Goal: Navigation & Orientation: Find specific page/section

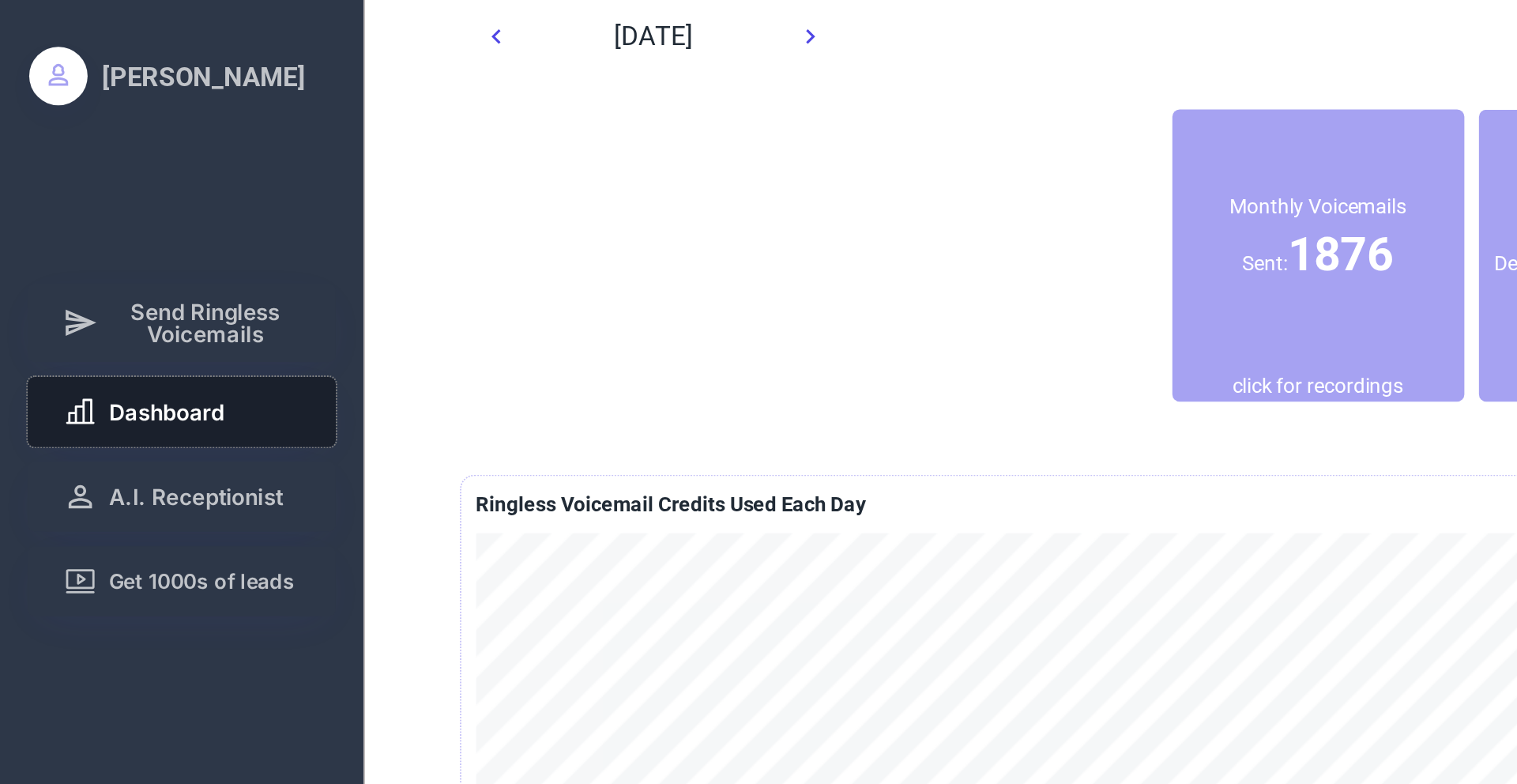
scroll to position [35, 0]
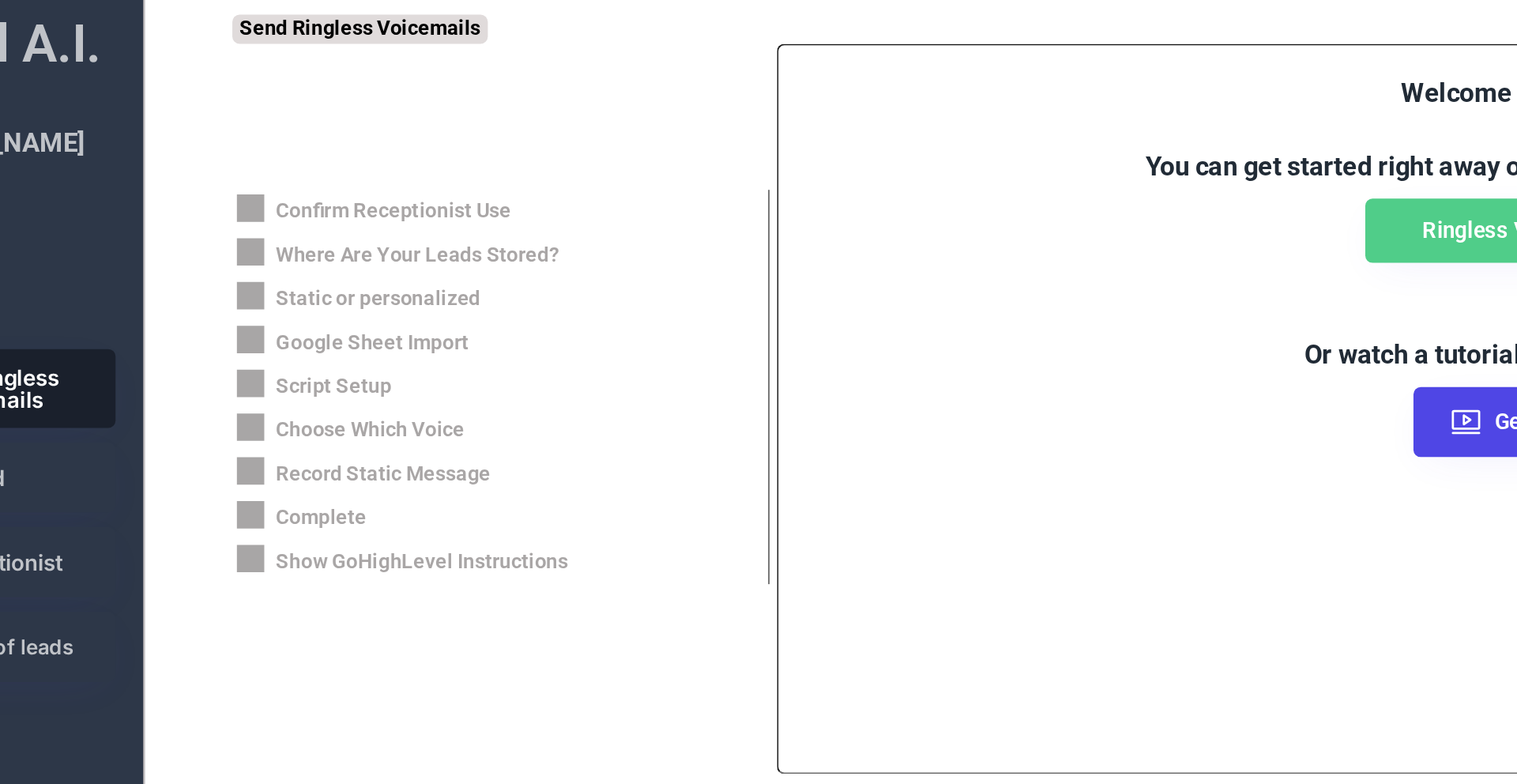
scroll to position [264, 0]
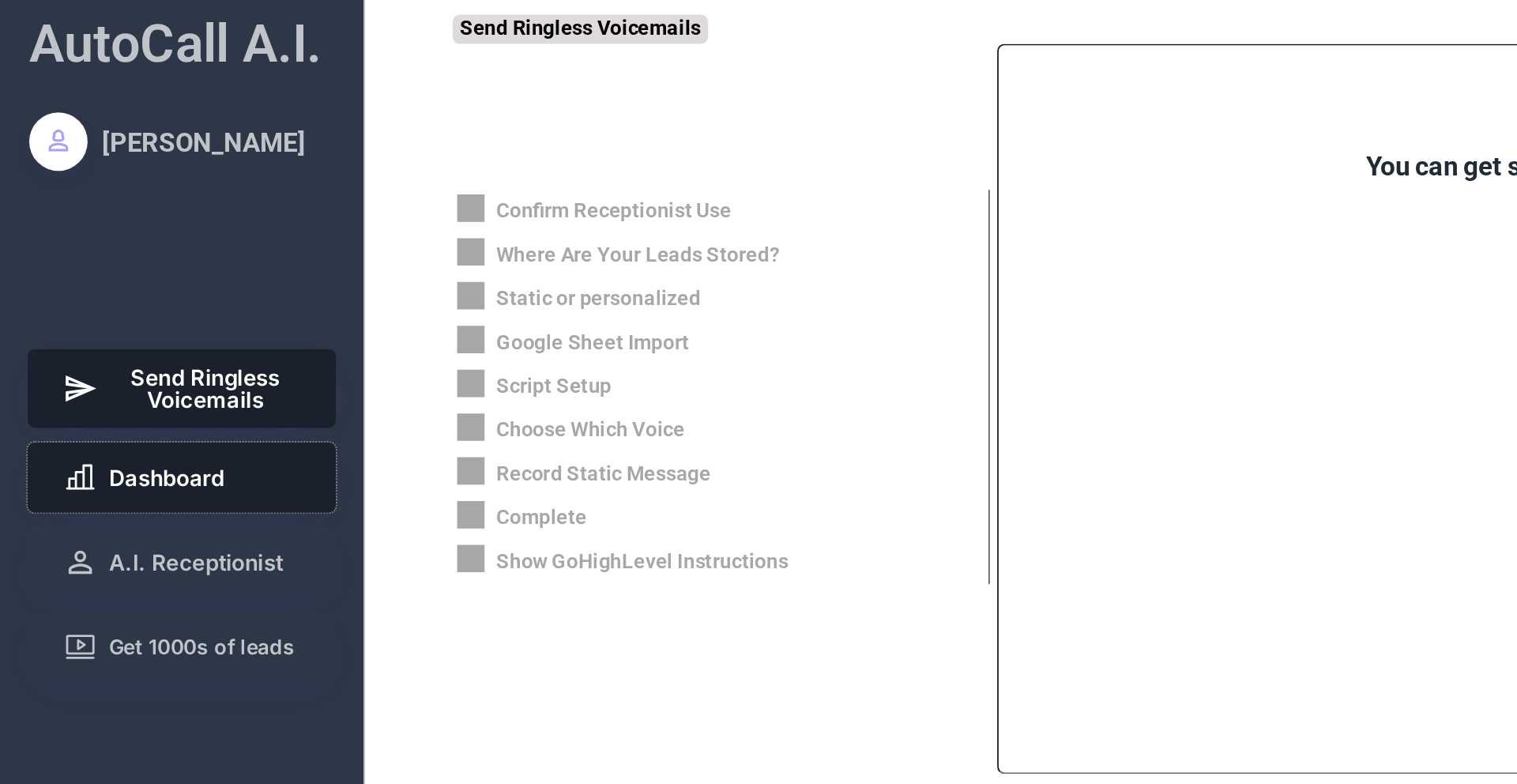
click at [87, 260] on span "Dashboard" at bounding box center [90, 259] width 63 height 11
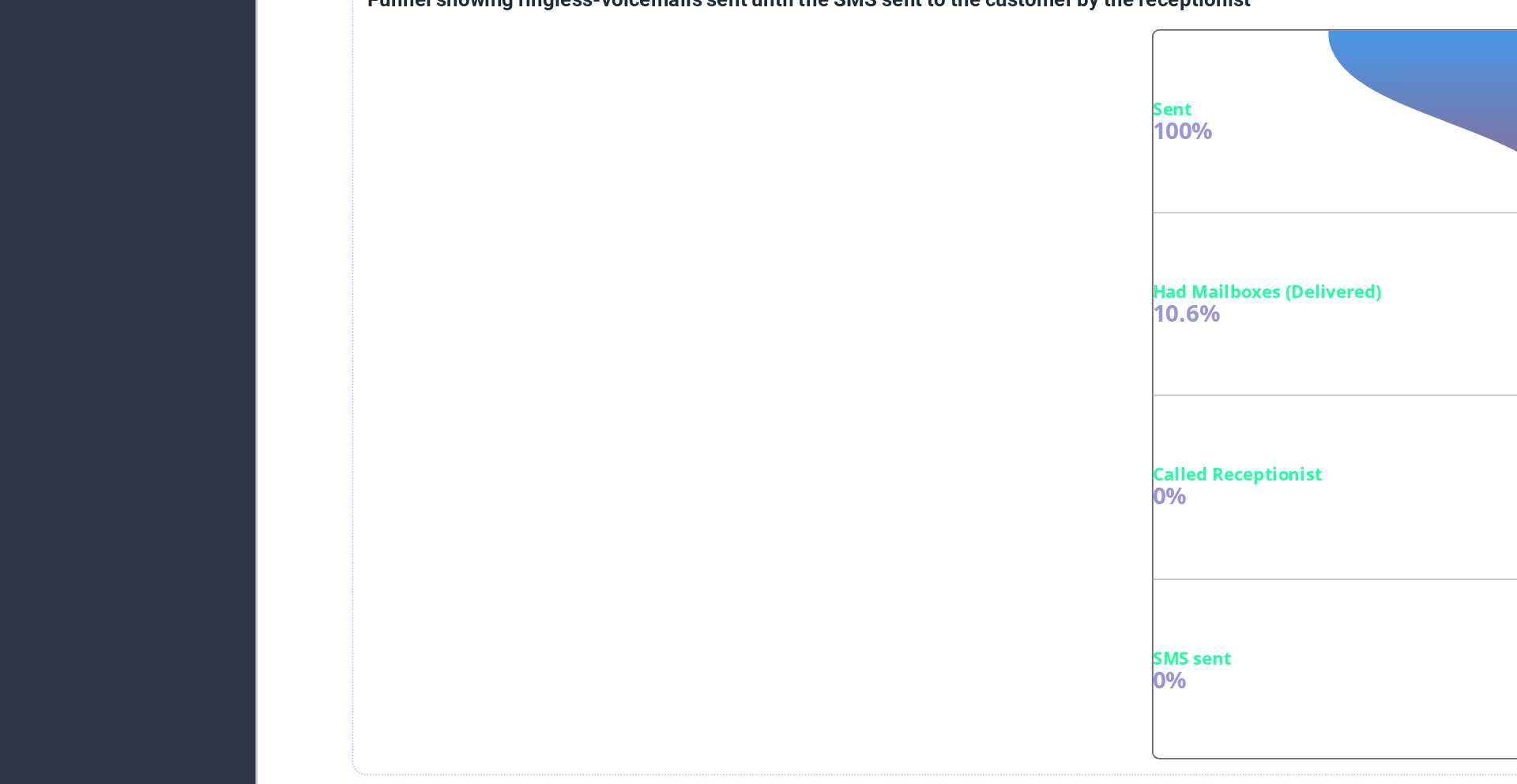
scroll to position [324, 0]
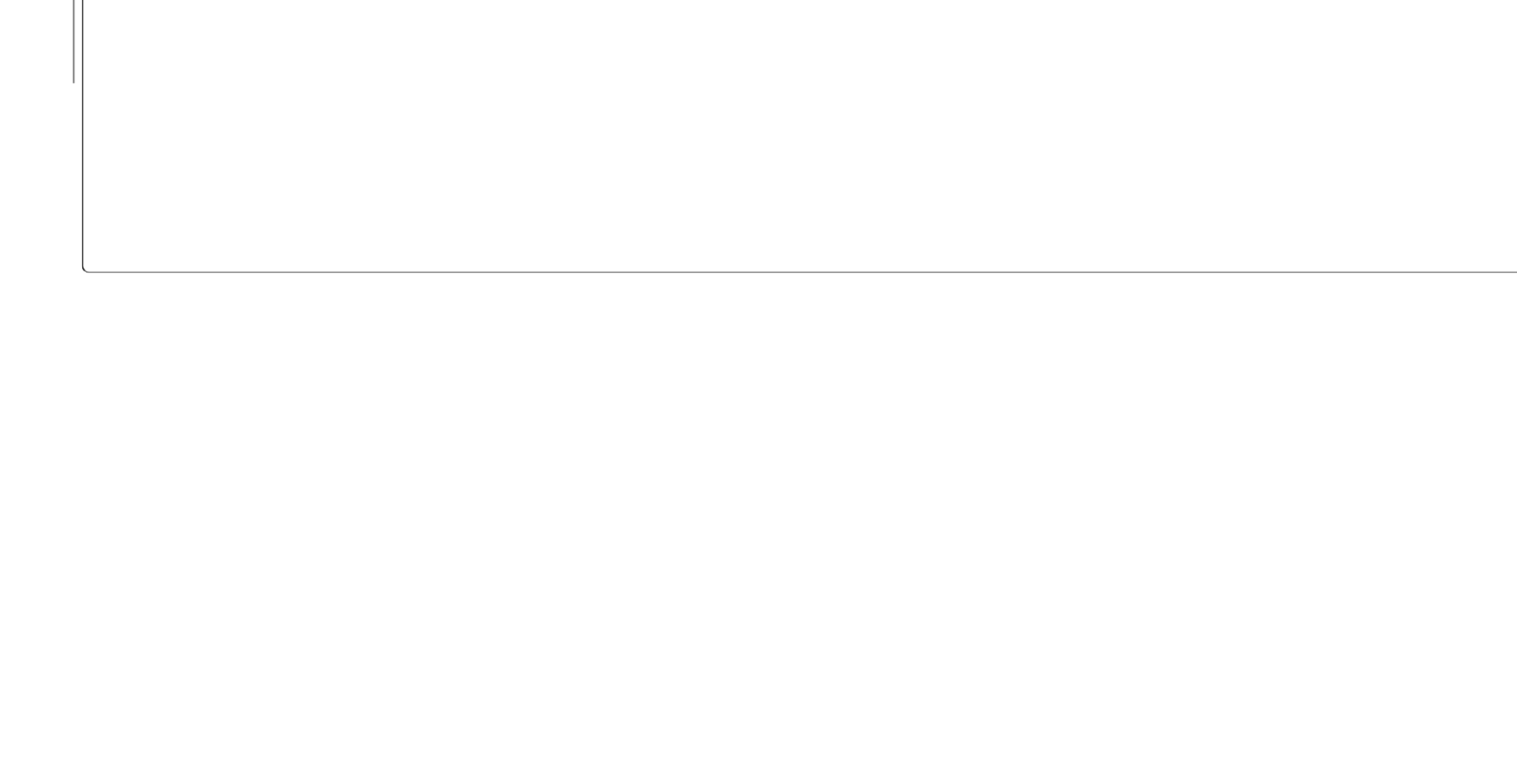
scroll to position [264, 0]
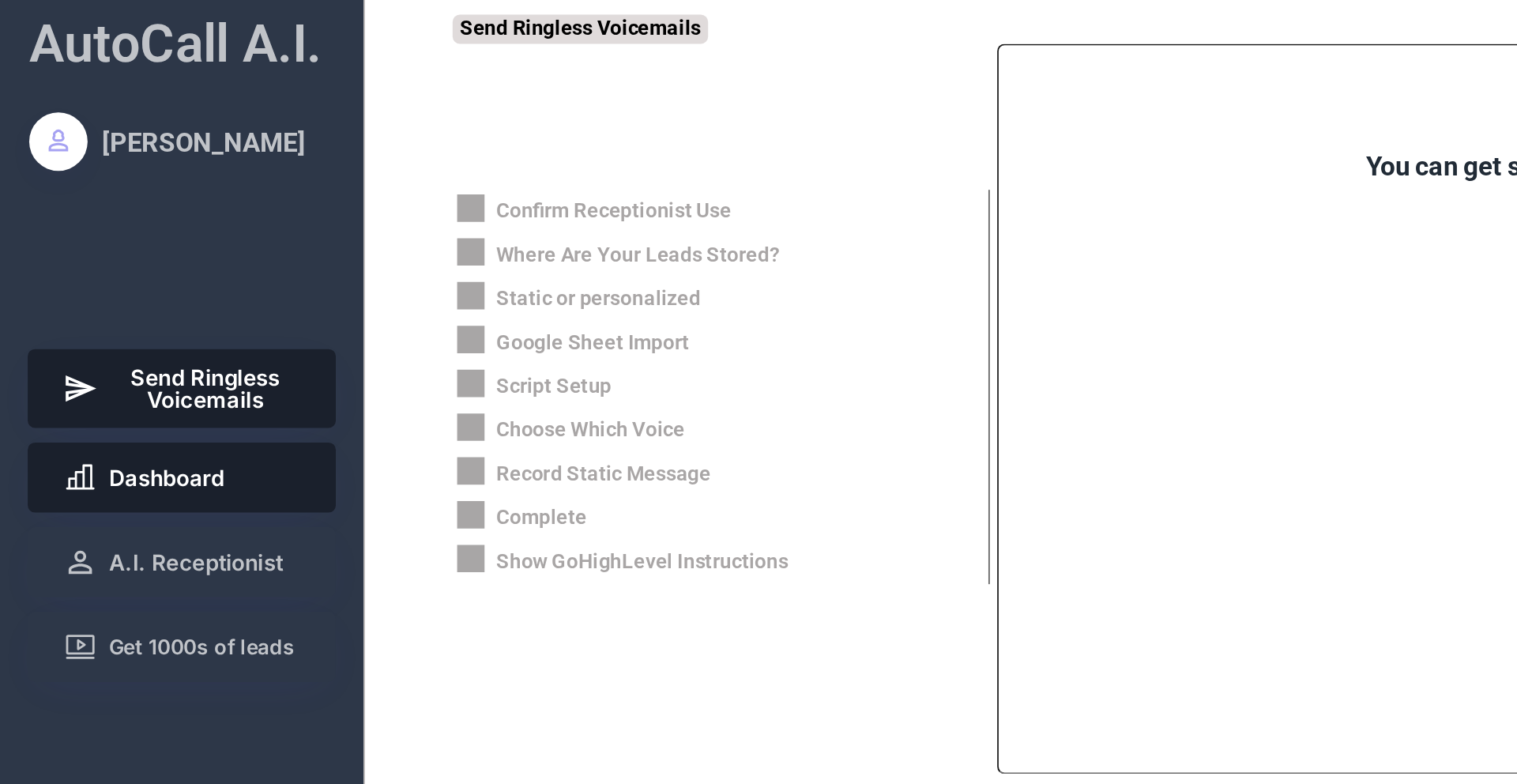
click at [112, 258] on span "Dashboard" at bounding box center [90, 259] width 63 height 11
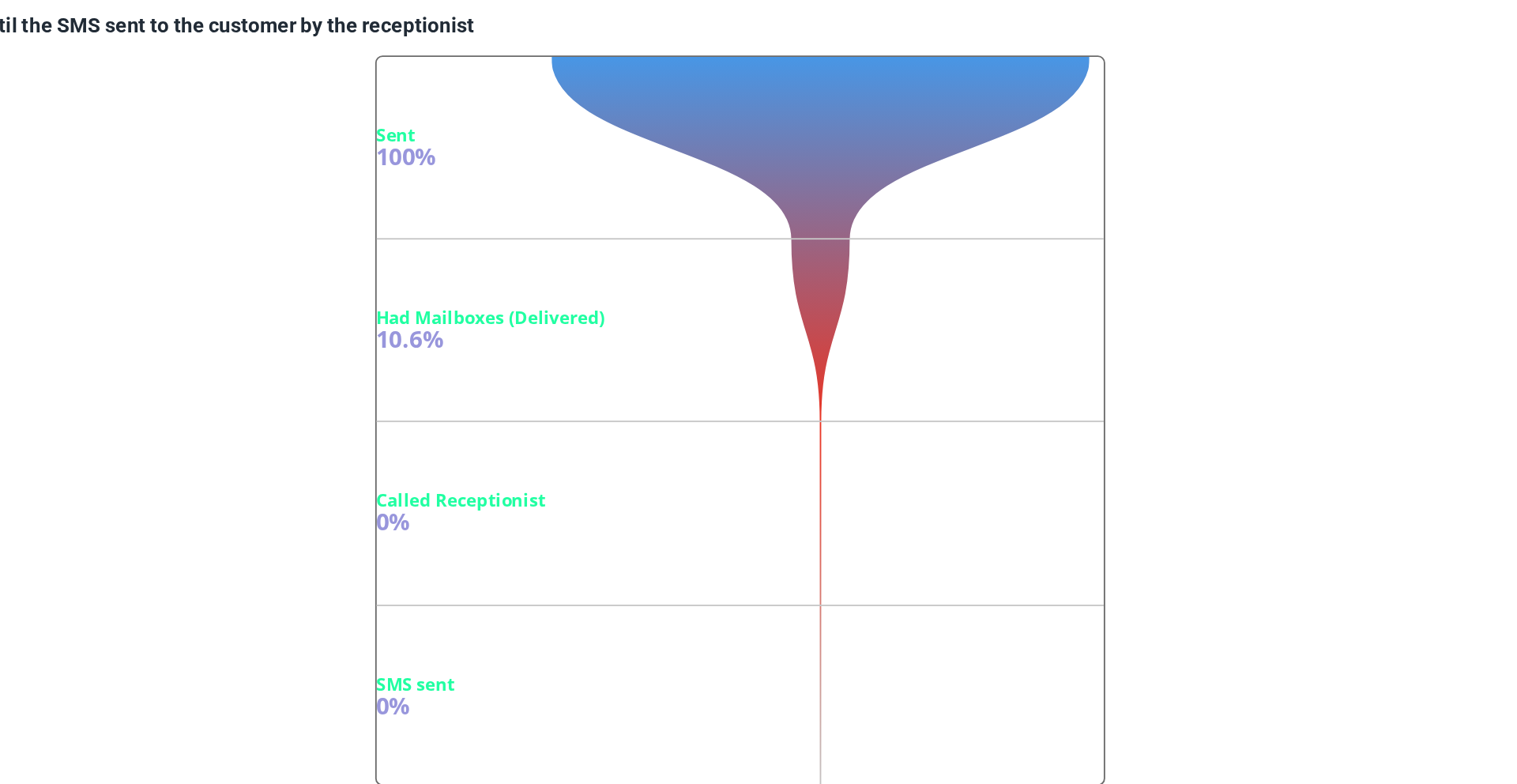
scroll to position [324, 0]
